Goal: Browse casually

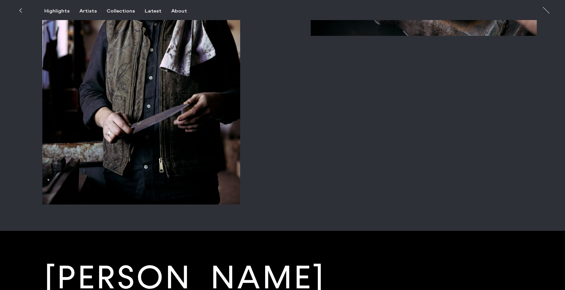
scroll to position [3913, 0]
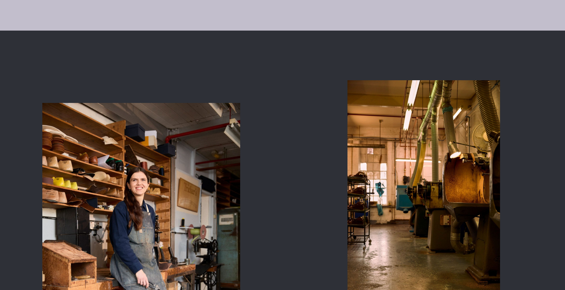
scroll to position [1689, 0]
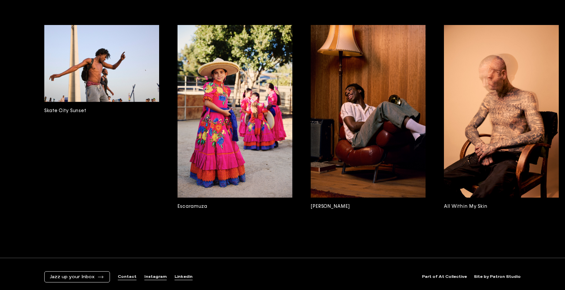
scroll to position [4292, 0]
